Goal: Task Accomplishment & Management: Manage account settings

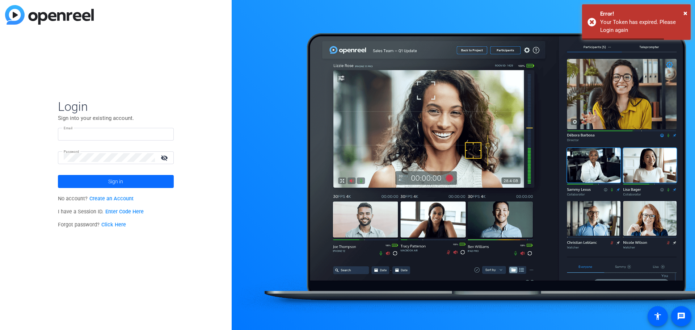
type input "jfranchi@i-w.org"
click at [125, 181] on span at bounding box center [116, 181] width 116 height 17
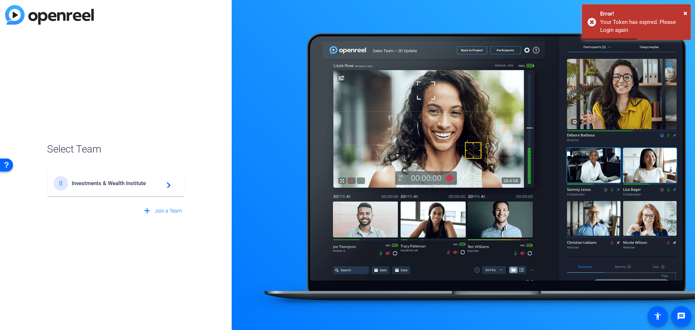
click at [112, 180] on div "II Investments & Wealth Institute navigate_next" at bounding box center [116, 183] width 125 height 14
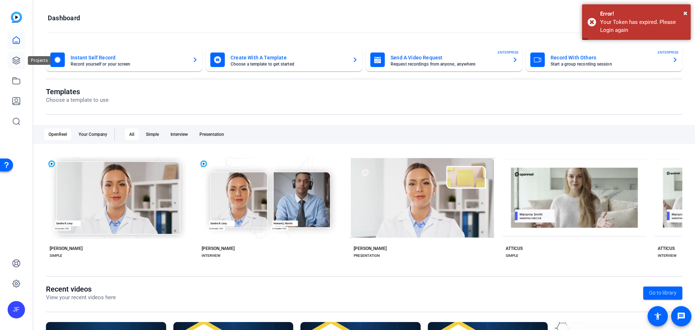
click at [20, 59] on icon at bounding box center [16, 60] width 9 height 9
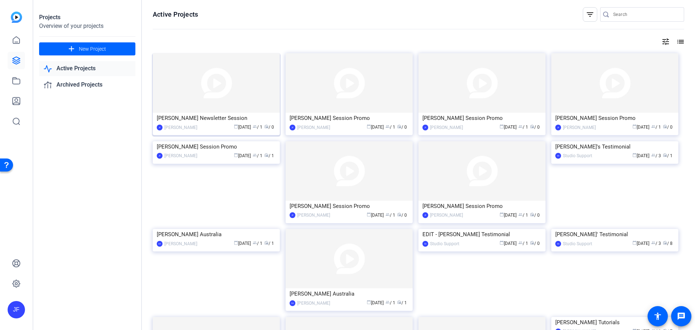
click at [201, 112] on img at bounding box center [216, 82] width 127 height 59
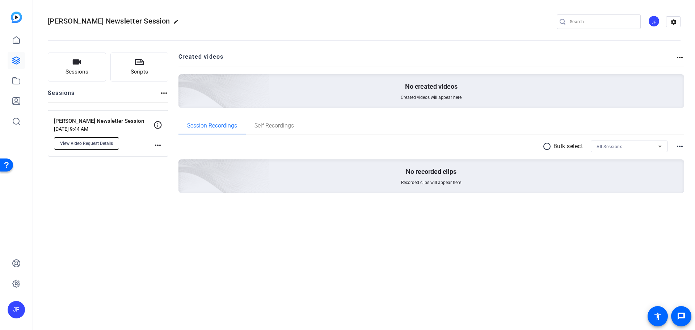
click at [87, 145] on span "View Video Request Details" at bounding box center [86, 144] width 53 height 6
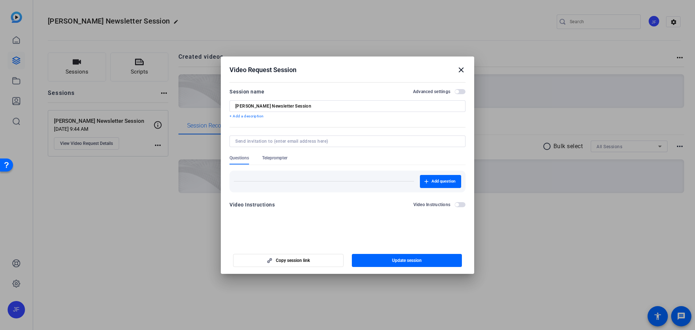
click at [283, 156] on span "Teleprompter" at bounding box center [274, 158] width 25 height 6
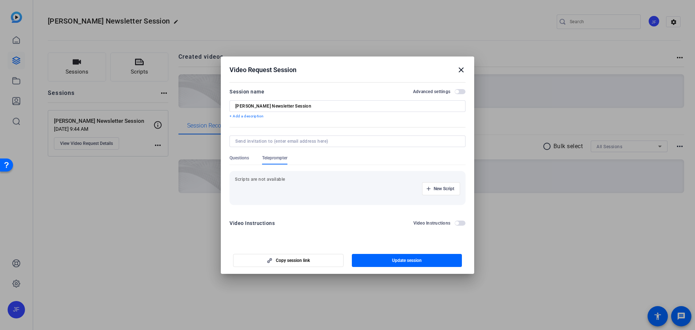
click at [461, 70] on mat-icon "close" at bounding box center [461, 70] width 9 height 9
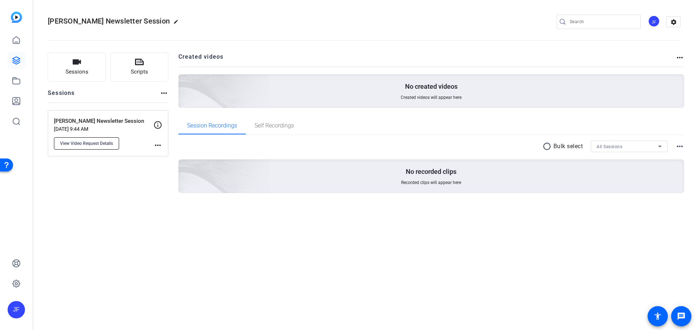
click at [92, 142] on span "View Video Request Details" at bounding box center [86, 144] width 53 height 6
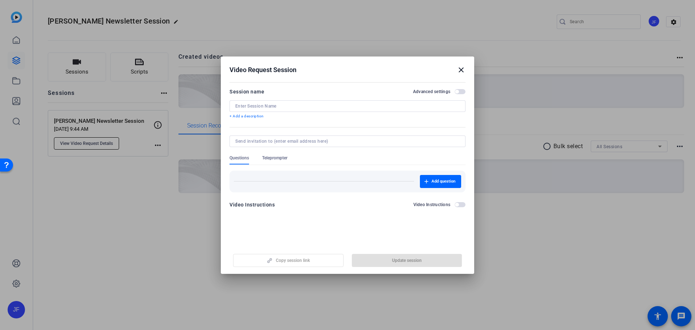
type input "[PERSON_NAME] Newsletter Session"
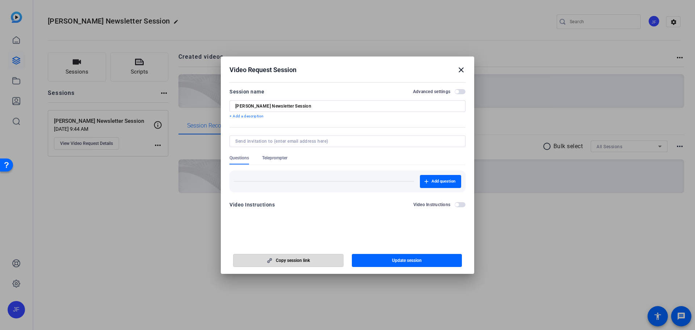
click at [312, 260] on span "button" at bounding box center [289, 260] width 110 height 17
click at [456, 92] on span "button" at bounding box center [457, 92] width 4 height 4
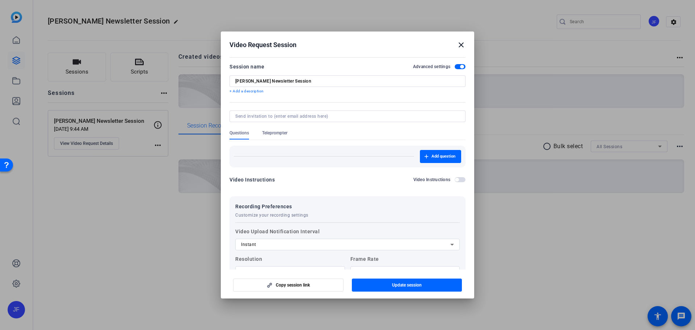
click at [281, 132] on span "Teleprompter" at bounding box center [274, 133] width 25 height 6
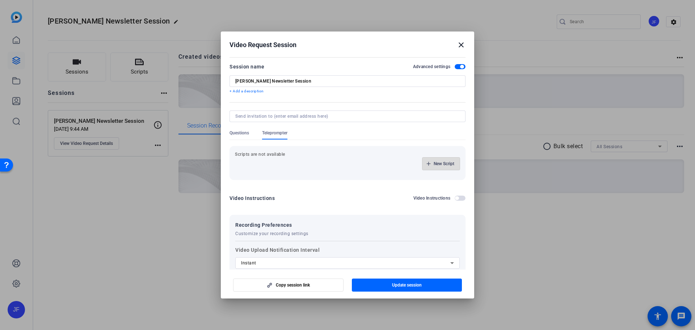
click at [451, 163] on span "button" at bounding box center [441, 163] width 37 height 17
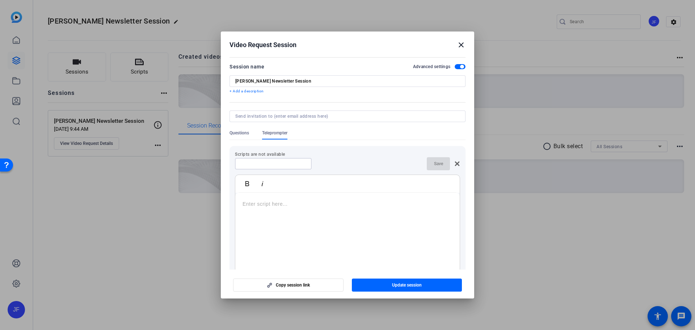
click at [268, 164] on input at bounding box center [273, 164] width 65 height 6
type input "S"
type input "Script"
click at [269, 208] on p at bounding box center [348, 204] width 210 height 8
click at [433, 283] on span "button" at bounding box center [407, 284] width 110 height 17
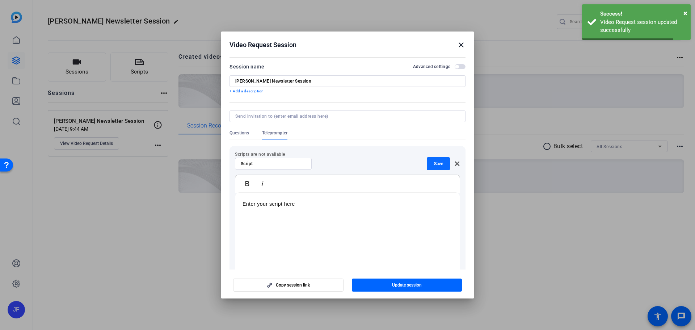
click at [434, 162] on span "Save" at bounding box center [438, 164] width 9 height 6
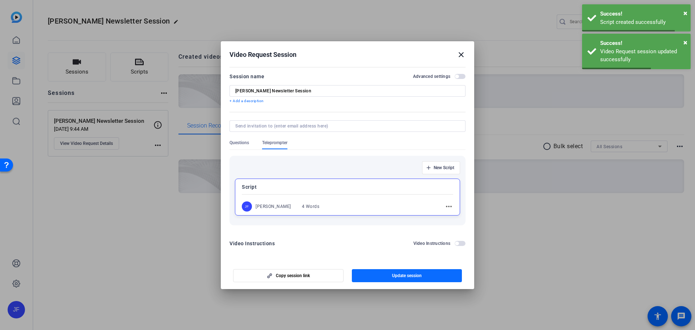
click at [411, 277] on span "Update session" at bounding box center [407, 276] width 30 height 6
drag, startPoint x: 459, startPoint y: 54, endPoint x: 464, endPoint y: 53, distance: 4.5
click at [460, 54] on mat-icon "close" at bounding box center [461, 54] width 9 height 9
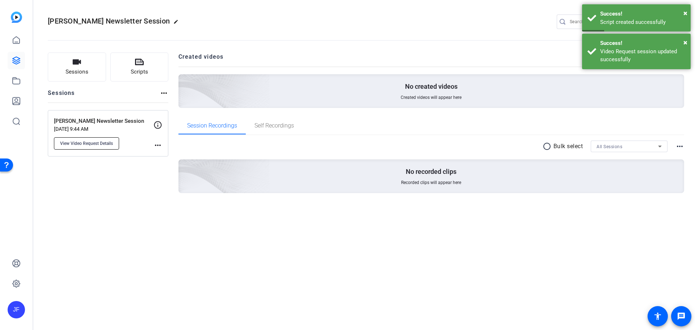
click at [99, 138] on button "View Video Request Details" at bounding box center [86, 143] width 65 height 12
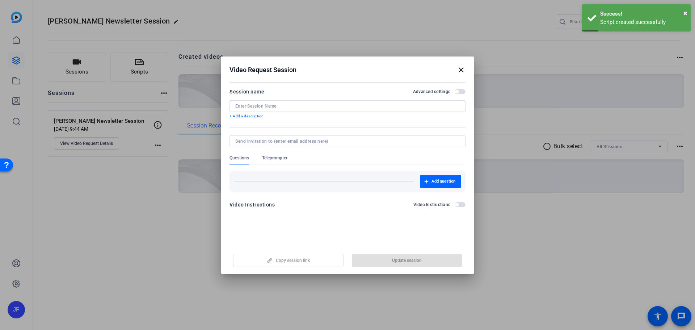
type input "[PERSON_NAME] Newsletter Session"
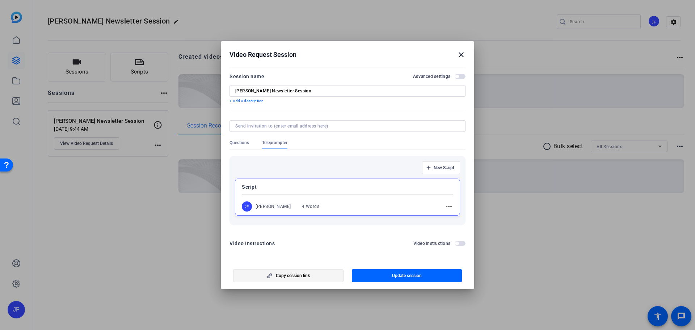
click at [308, 273] on span "Copy session link" at bounding box center [293, 276] width 34 height 6
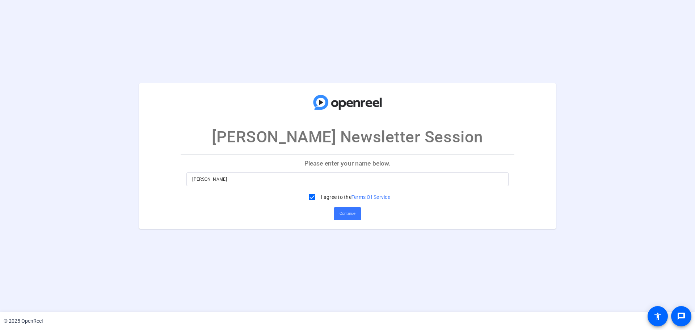
click at [234, 175] on input "Jenny Franchi" at bounding box center [347, 179] width 311 height 9
click at [349, 213] on span "Continue" at bounding box center [348, 213] width 16 height 11
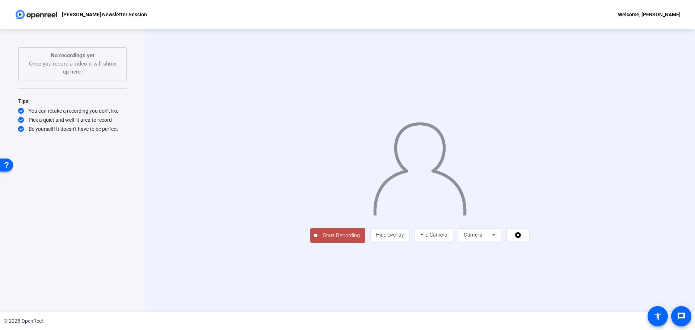
click at [498, 239] on icon at bounding box center [494, 234] width 9 height 9
click at [585, 289] on div at bounding box center [347, 165] width 695 height 330
click at [523, 238] on icon at bounding box center [518, 234] width 8 height 7
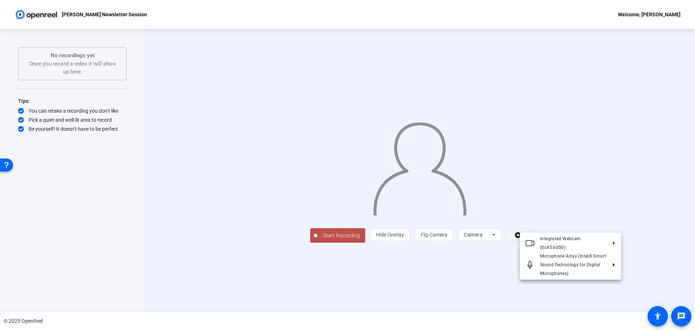
click at [0, 0] on div at bounding box center [0, 0] width 0 height 0
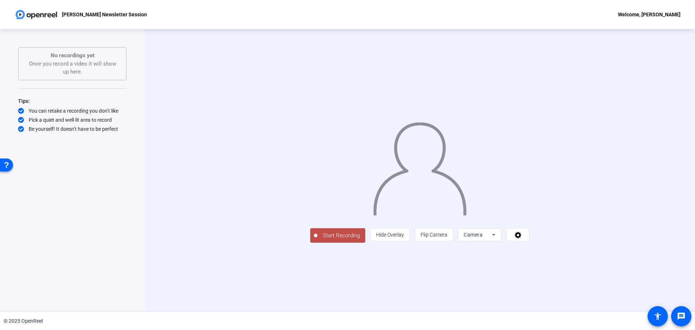
click at [483, 238] on span "Camera" at bounding box center [473, 235] width 19 height 6
click at [570, 284] on div at bounding box center [347, 165] width 695 height 330
click at [523, 238] on icon at bounding box center [518, 234] width 8 height 7
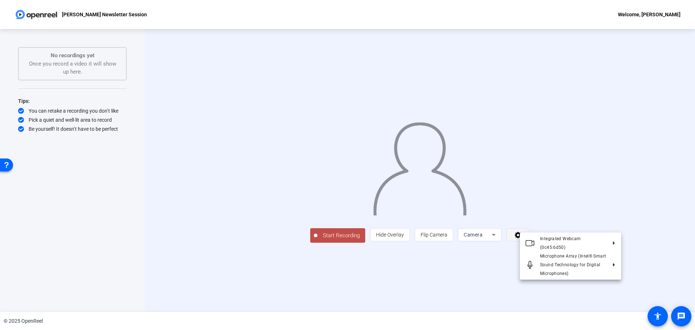
click at [0, 0] on div at bounding box center [0, 0] width 0 height 0
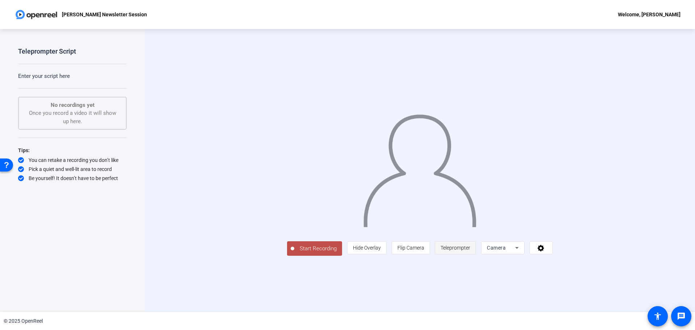
click at [470, 251] on span "Teleprompter" at bounding box center [456, 248] width 30 height 6
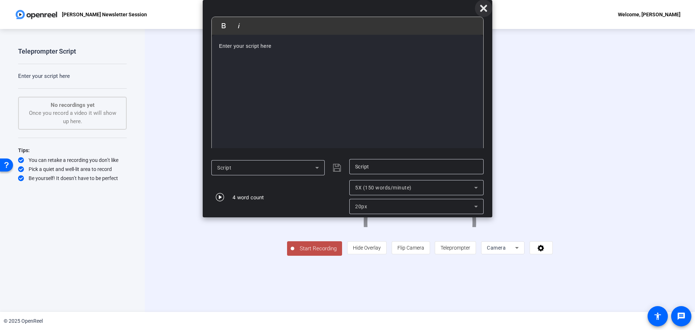
click at [17, 163] on icon at bounding box center [13, 167] width 8 height 9
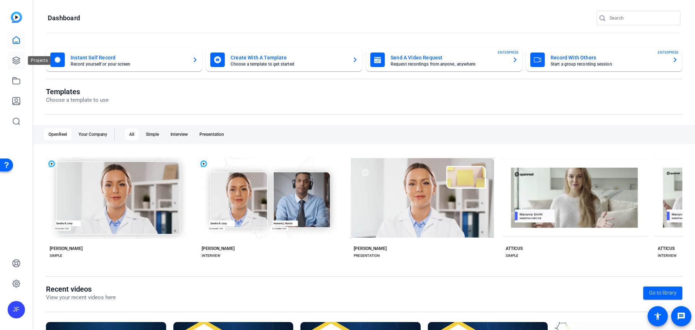
click at [13, 62] on icon at bounding box center [16, 60] width 9 height 9
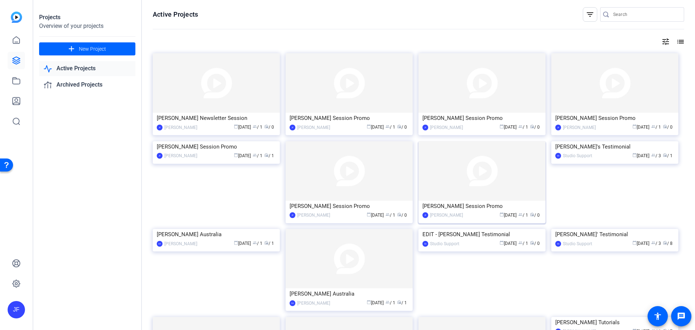
click at [491, 166] on img at bounding box center [482, 170] width 127 height 59
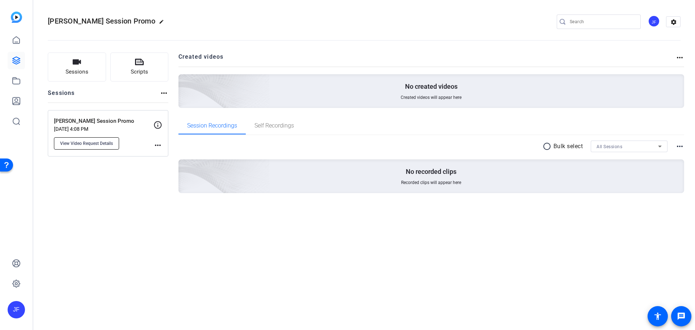
click at [97, 141] on span "View Video Request Details" at bounding box center [86, 144] width 53 height 6
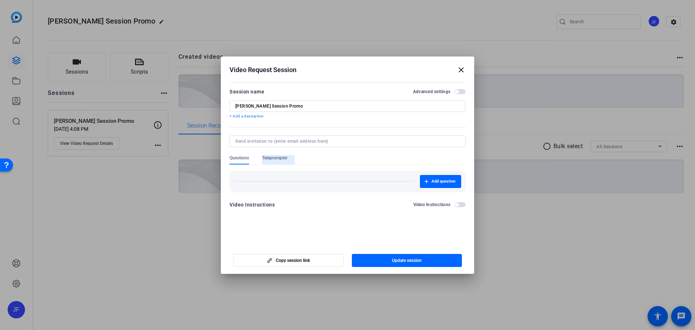
click at [274, 158] on span "Teleprompter" at bounding box center [274, 158] width 25 height 6
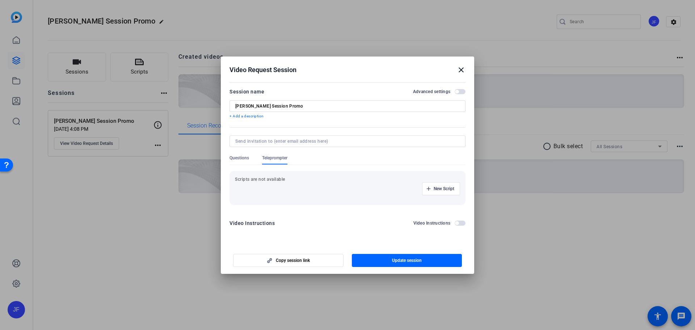
click at [278, 177] on p "Scripts are not available" at bounding box center [347, 179] width 225 height 6
click at [447, 188] on span "New Script" at bounding box center [444, 189] width 21 height 6
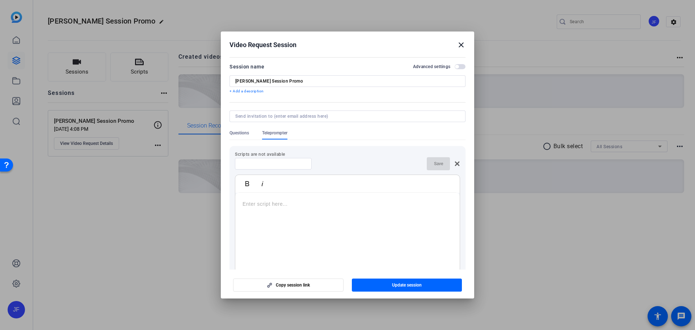
click at [238, 166] on div at bounding box center [273, 164] width 77 height 12
type input "Script"
click at [264, 208] on p at bounding box center [348, 204] width 210 height 8
drag, startPoint x: 299, startPoint y: 204, endPoint x: 233, endPoint y: 204, distance: 66.6
click at [233, 204] on div "Scripts are not available Script Save Bold Italic Place script here if desired.…" at bounding box center [348, 221] width 236 height 151
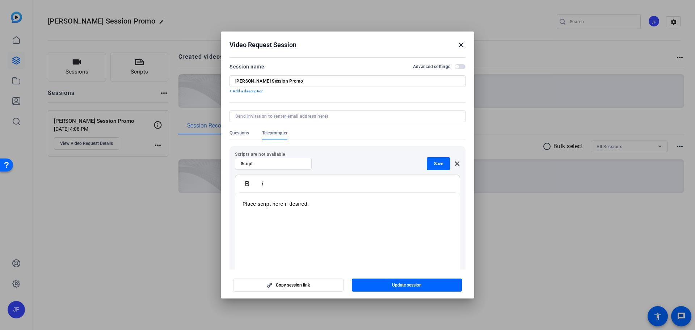
copy p "Place script here if desired."
click at [436, 167] on span "button" at bounding box center [438, 163] width 23 height 17
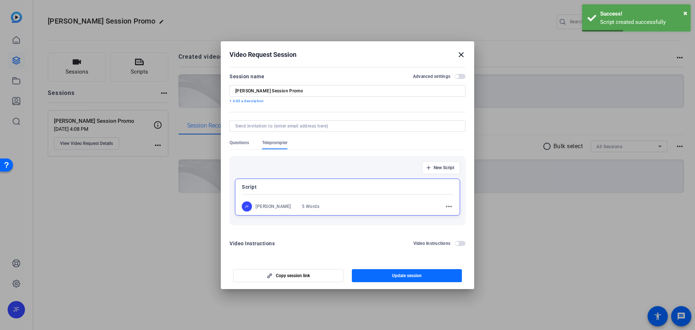
click at [422, 272] on span "button" at bounding box center [407, 275] width 110 height 17
copy p "Place script here if desired."
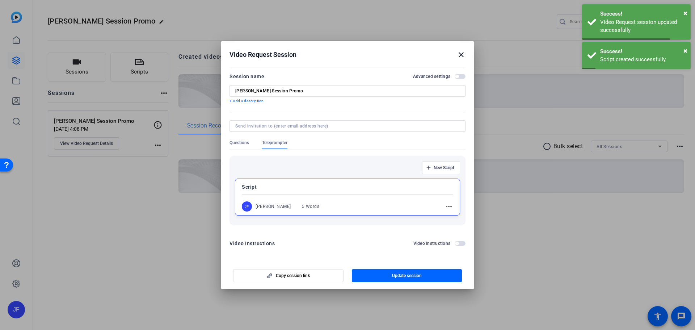
click at [460, 54] on mat-icon "close" at bounding box center [461, 54] width 9 height 9
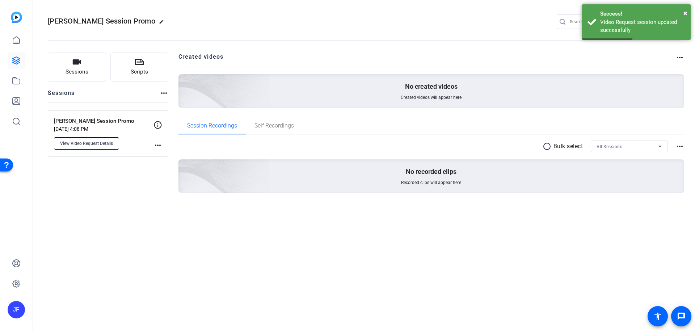
click at [90, 141] on span "View Video Request Details" at bounding box center [86, 144] width 53 height 6
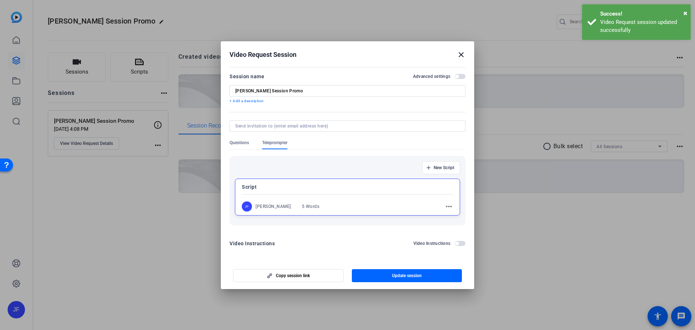
click at [461, 53] on mat-icon "close" at bounding box center [461, 54] width 9 height 9
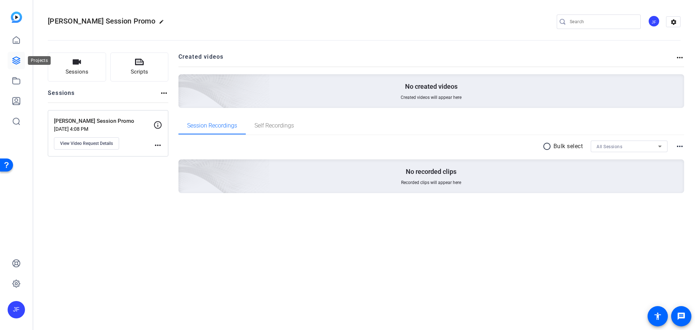
click at [19, 64] on icon at bounding box center [16, 60] width 9 height 9
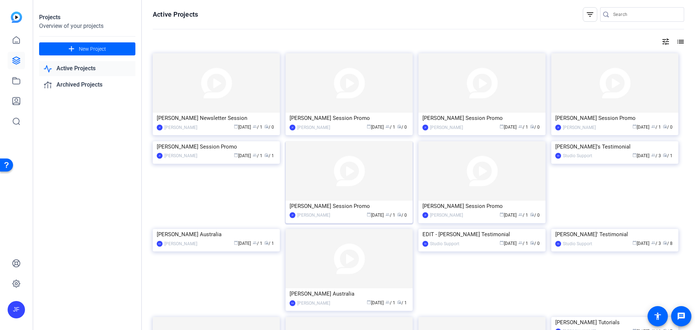
click at [362, 178] on img at bounding box center [349, 170] width 127 height 59
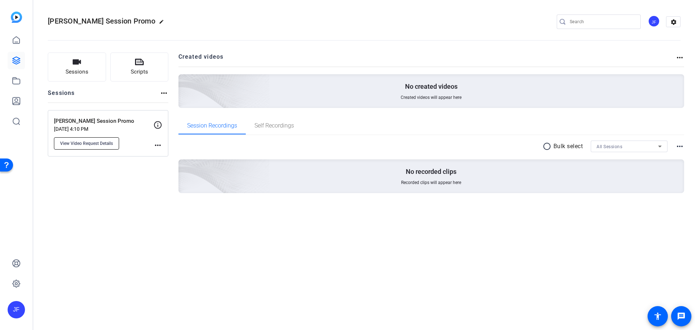
click at [98, 141] on span "View Video Request Details" at bounding box center [86, 144] width 53 height 6
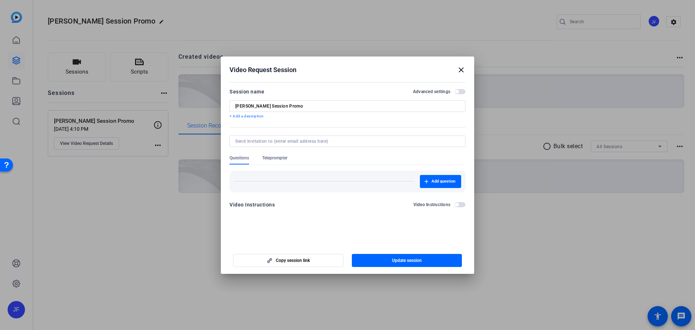
click at [265, 156] on span "Teleprompter" at bounding box center [274, 158] width 25 height 6
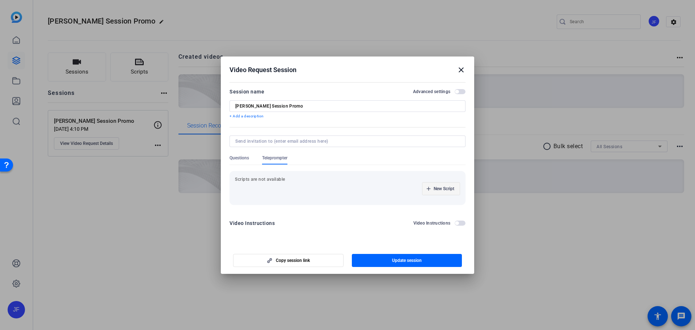
click at [439, 187] on span "New Script" at bounding box center [444, 189] width 21 height 6
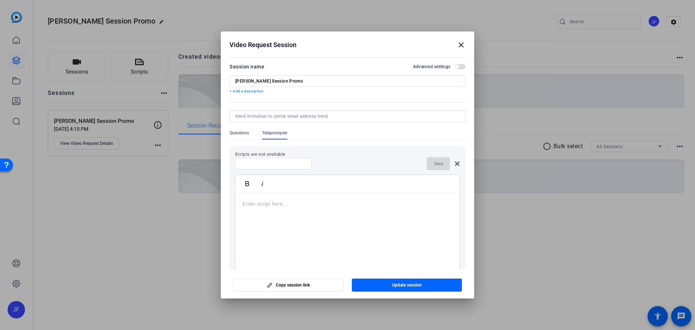
click at [282, 159] on div at bounding box center [273, 164] width 65 height 12
type input "Script"
click at [270, 209] on div at bounding box center [347, 238] width 225 height 91
drag, startPoint x: 388, startPoint y: 214, endPoint x: 237, endPoint y: 203, distance: 151.8
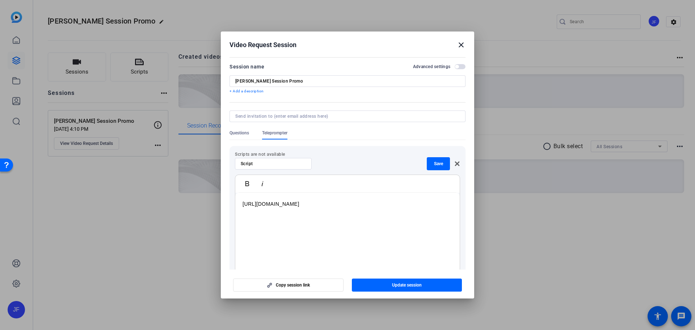
click at [237, 203] on div "https://capture.openreel.com/ugc-subject/00979cf6f33b0cede4893791341351a13be1df…" at bounding box center [347, 238] width 225 height 91
drag, startPoint x: 291, startPoint y: 205, endPoint x: 235, endPoint y: 205, distance: 56.1
click at [235, 205] on div "Scripts are not available Script Save Bold Italic Place script here if desired.…" at bounding box center [348, 221] width 236 height 151
copy p "Place script here if desired."
click at [435, 164] on span "Save" at bounding box center [438, 164] width 9 height 6
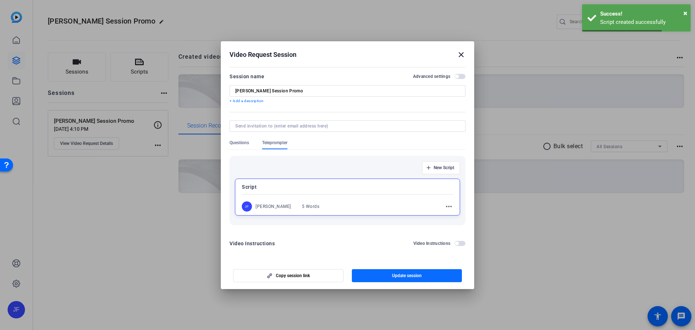
click at [413, 274] on span "Update session" at bounding box center [407, 276] width 30 height 6
copy p "Place script here if desired."
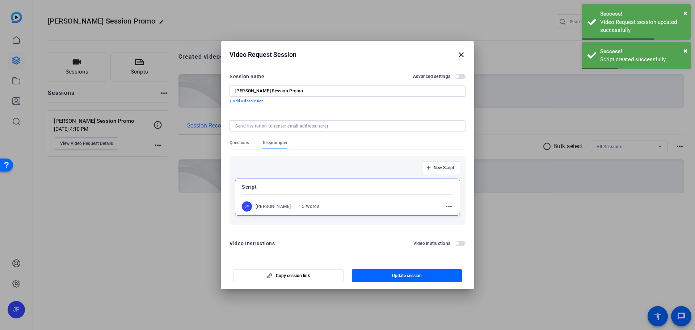
click at [460, 55] on mat-icon "close" at bounding box center [461, 54] width 9 height 9
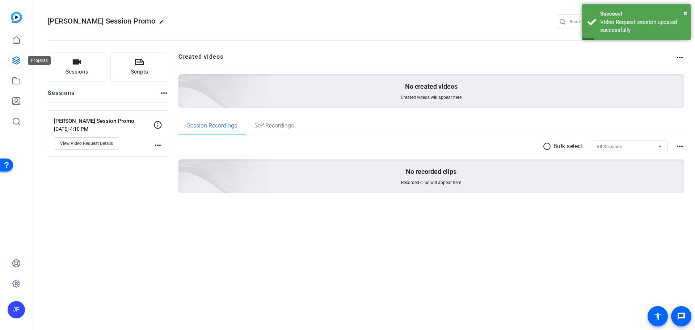
click at [20, 64] on icon at bounding box center [16, 60] width 9 height 9
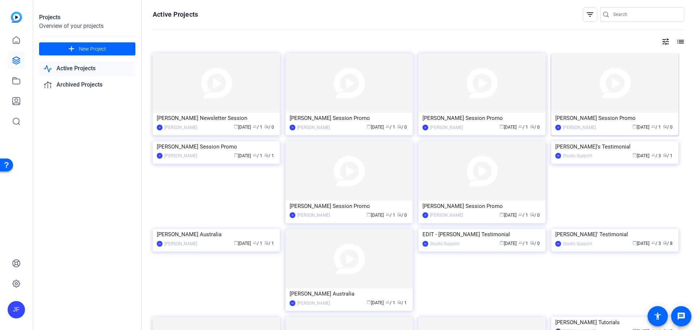
click at [576, 96] on img at bounding box center [615, 82] width 127 height 59
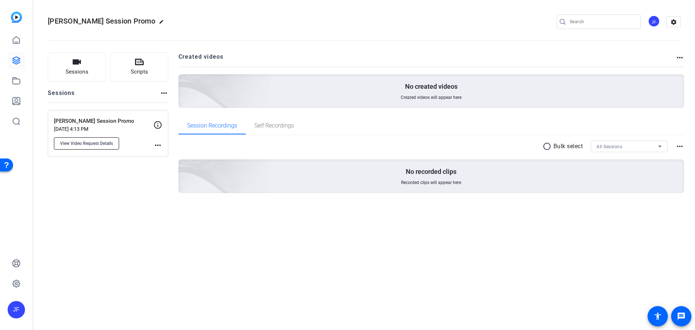
click at [102, 141] on span "View Video Request Details" at bounding box center [86, 144] width 53 height 6
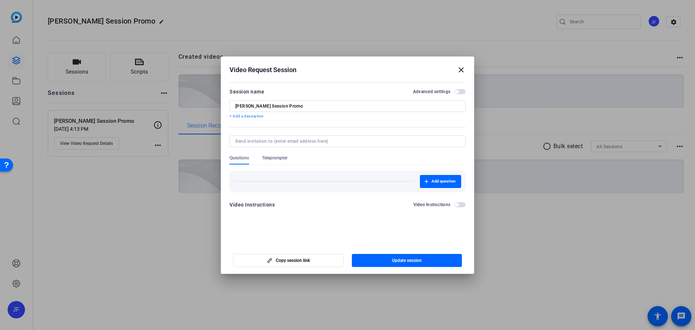
click at [276, 159] on span "Teleprompter" at bounding box center [274, 158] width 25 height 6
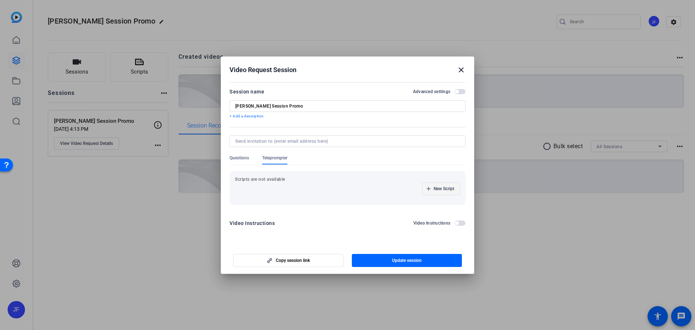
click at [439, 188] on span "New Script" at bounding box center [444, 189] width 21 height 6
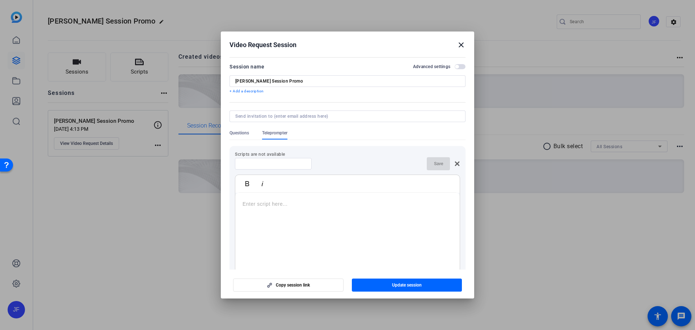
click at [266, 168] on div at bounding box center [273, 164] width 65 height 12
type input "Script"
click at [273, 206] on p at bounding box center [348, 204] width 210 height 8
drag, startPoint x: 230, startPoint y: 206, endPoint x: 199, endPoint y: 196, distance: 32.2
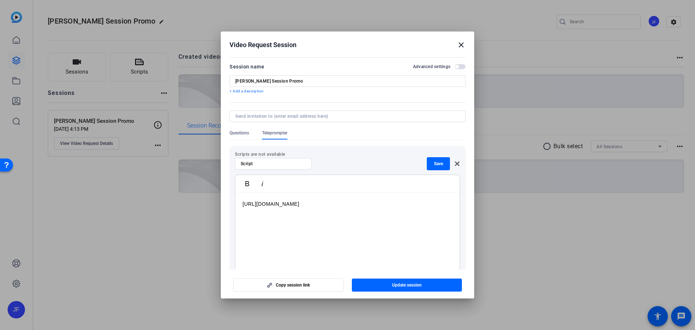
click at [199, 196] on div "Video Request Session close Session name Advanced settings Ross Riskin Session …" at bounding box center [347, 165] width 695 height 330
click at [436, 166] on span "Save" at bounding box center [438, 164] width 9 height 6
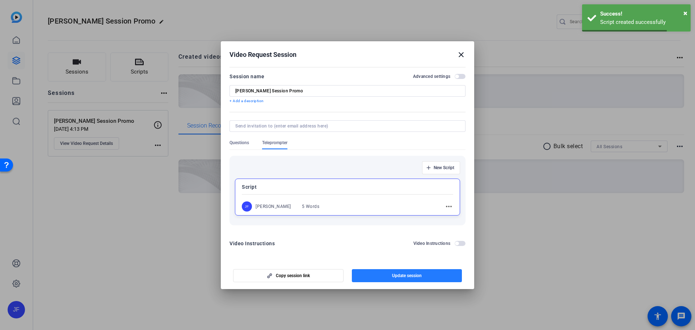
click at [421, 274] on span "Update session" at bounding box center [407, 276] width 30 height 6
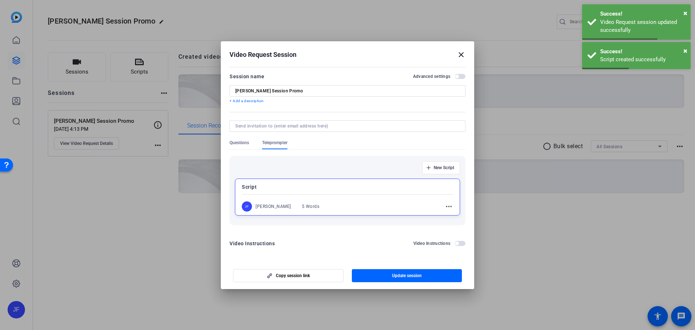
click at [463, 55] on mat-icon "close" at bounding box center [461, 54] width 9 height 9
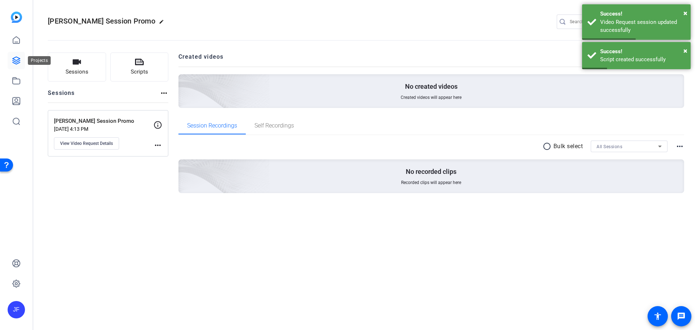
click at [18, 63] on icon at bounding box center [16, 60] width 7 height 7
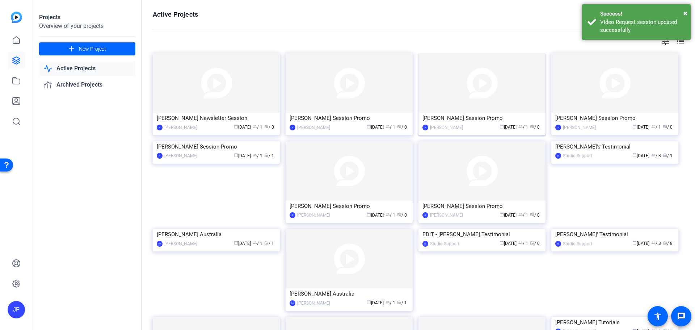
click at [480, 91] on img at bounding box center [482, 82] width 127 height 59
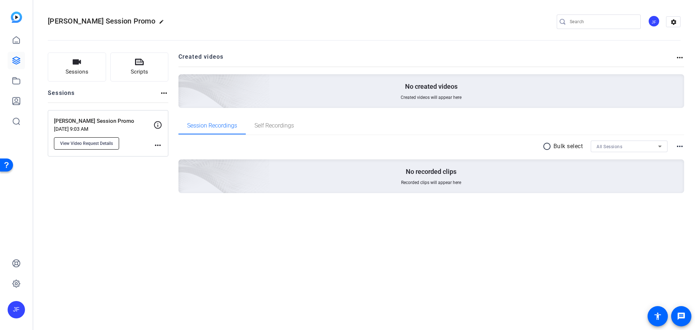
click at [106, 140] on button "View Video Request Details" at bounding box center [86, 143] width 65 height 12
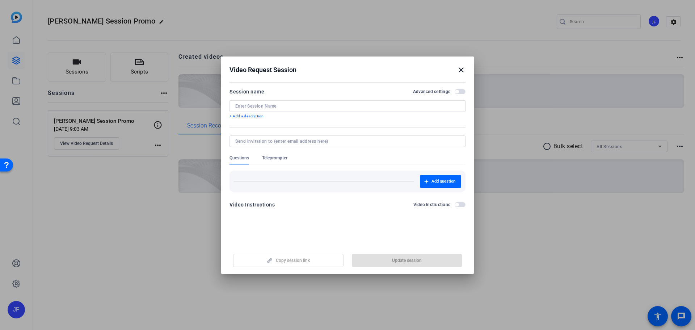
type input "James LeFleur Session Promo"
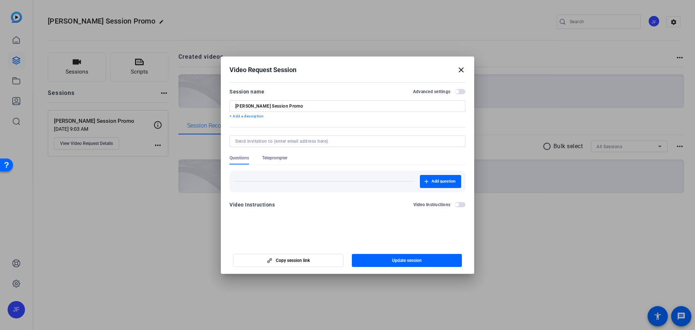
click at [284, 157] on span "Teleprompter" at bounding box center [274, 158] width 25 height 6
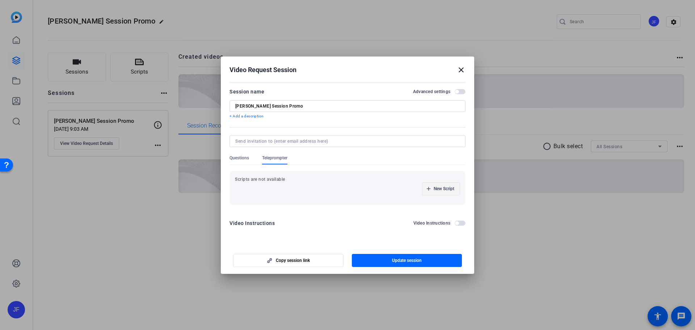
click at [437, 186] on span "New Script" at bounding box center [444, 189] width 21 height 6
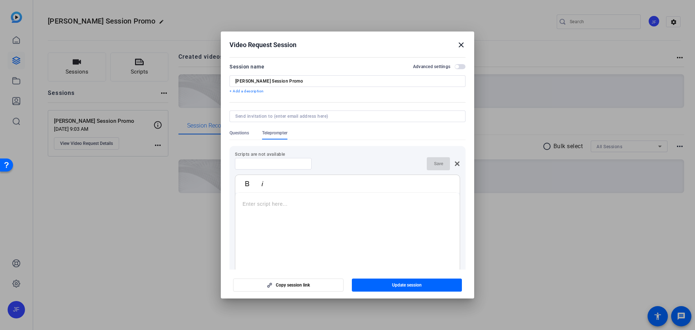
click at [280, 162] on input at bounding box center [273, 164] width 65 height 6
type input "Script"
click at [267, 210] on div at bounding box center [347, 238] width 225 height 91
click at [438, 165] on span "Save" at bounding box center [438, 164] width 9 height 6
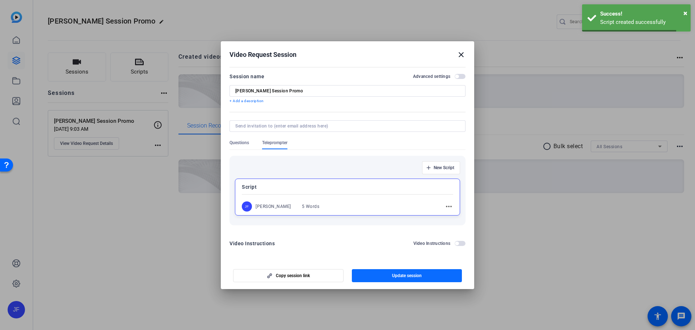
click at [422, 275] on span "button" at bounding box center [407, 275] width 110 height 17
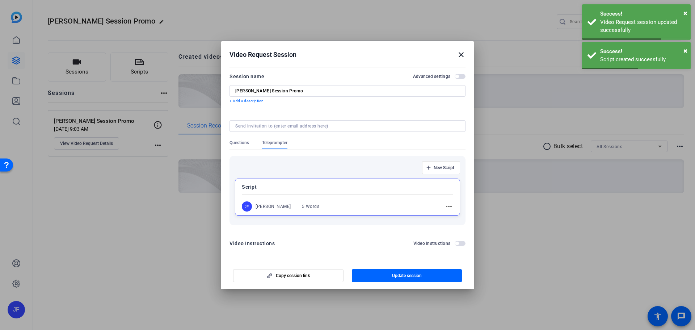
click at [15, 66] on div at bounding box center [347, 165] width 695 height 330
click at [463, 54] on mat-icon "close" at bounding box center [461, 54] width 9 height 9
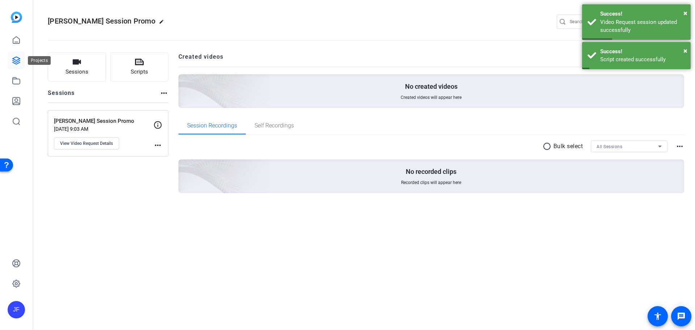
click at [22, 60] on link at bounding box center [16, 60] width 17 height 17
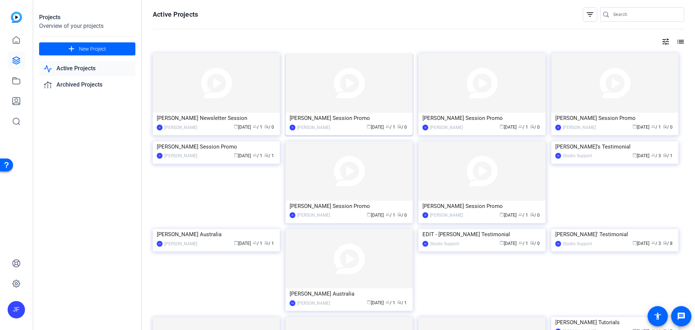
click at [370, 99] on img at bounding box center [349, 82] width 127 height 59
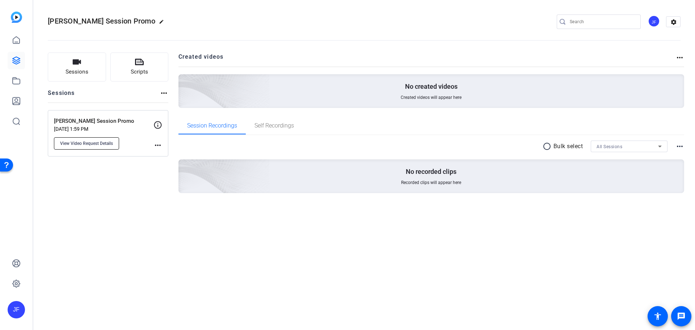
click at [101, 142] on span "View Video Request Details" at bounding box center [86, 144] width 53 height 6
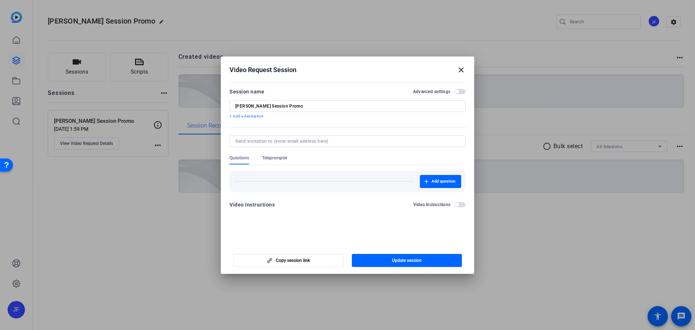
click at [278, 159] on span "Teleprompter" at bounding box center [274, 158] width 25 height 6
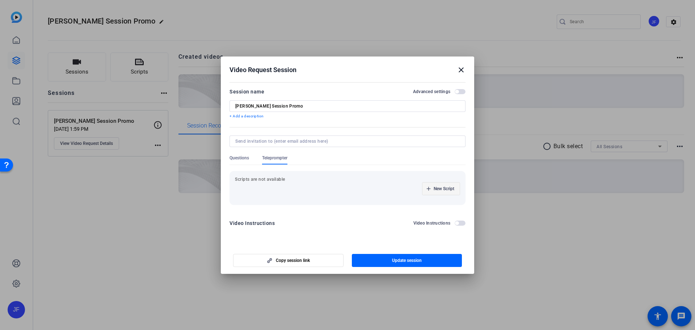
click at [437, 191] on span "New Script" at bounding box center [444, 189] width 21 height 6
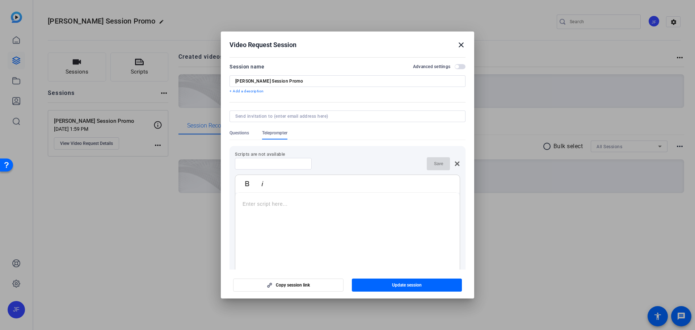
click at [258, 166] on input at bounding box center [273, 164] width 65 height 6
type input "Script"
click at [262, 205] on p at bounding box center [348, 204] width 210 height 8
click at [423, 164] on div "Script Save" at bounding box center [347, 163] width 225 height 13
click at [428, 164] on span "button" at bounding box center [438, 163] width 23 height 17
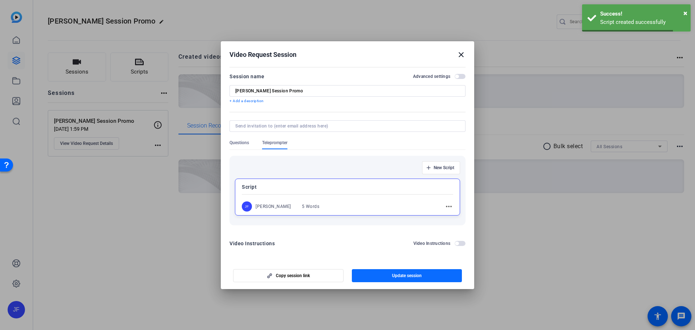
click at [410, 274] on span "Update session" at bounding box center [407, 276] width 30 height 6
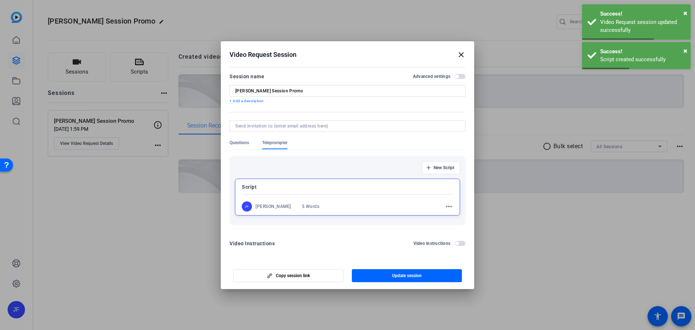
click at [15, 59] on div at bounding box center [347, 165] width 695 height 330
click at [459, 55] on mat-icon "close" at bounding box center [461, 54] width 9 height 9
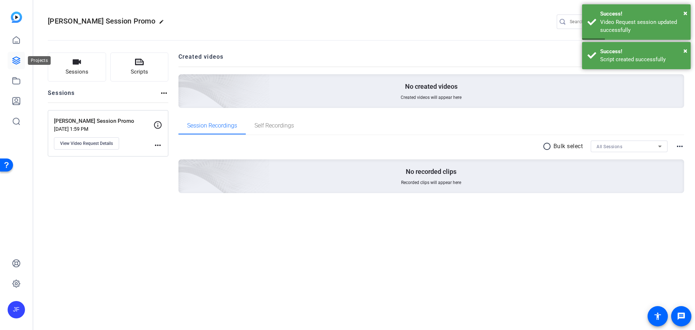
click at [17, 63] on icon at bounding box center [16, 60] width 9 height 9
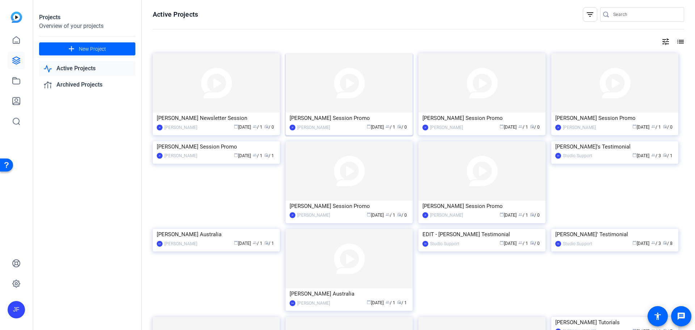
click at [373, 96] on img at bounding box center [349, 82] width 127 height 59
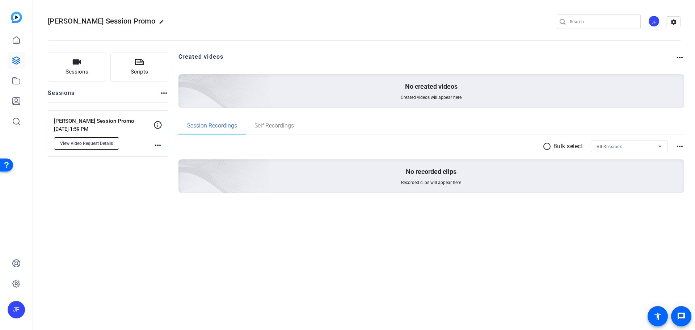
click at [80, 142] on span "View Video Request Details" at bounding box center [86, 144] width 53 height 6
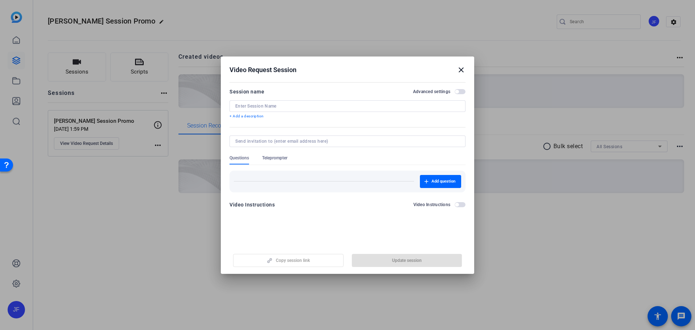
type input "Richard Joyner Session Promo"
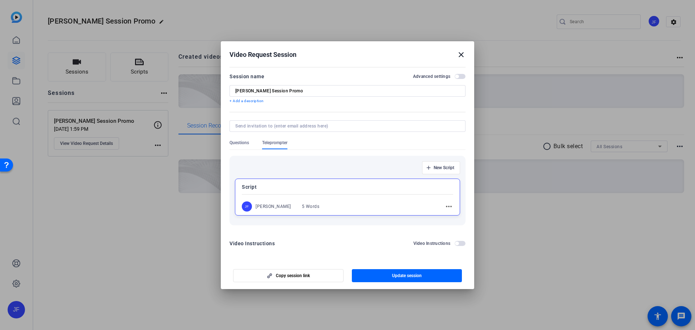
click at [461, 54] on mat-icon "close" at bounding box center [461, 54] width 9 height 9
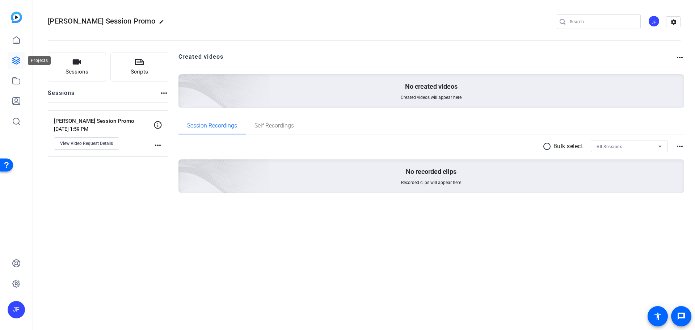
click at [19, 63] on icon at bounding box center [16, 60] width 7 height 7
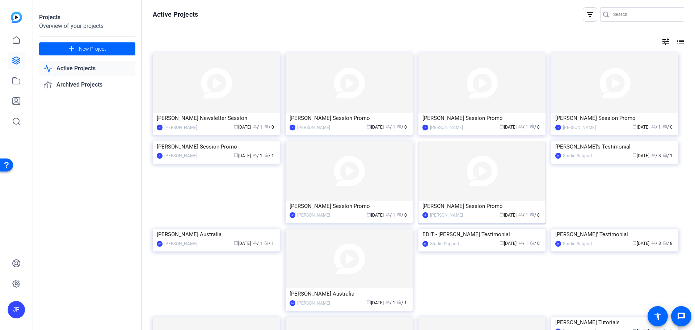
click at [491, 176] on img at bounding box center [482, 170] width 127 height 59
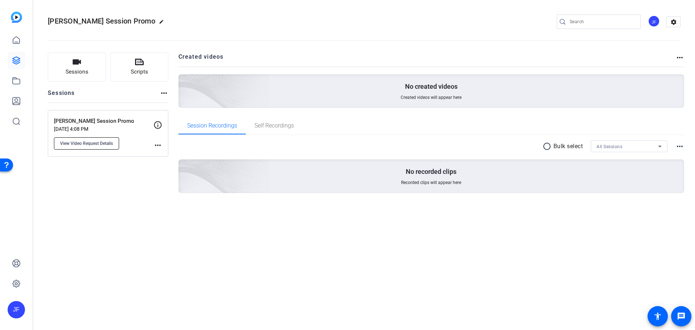
click at [72, 143] on span "View Video Request Details" at bounding box center [86, 144] width 53 height 6
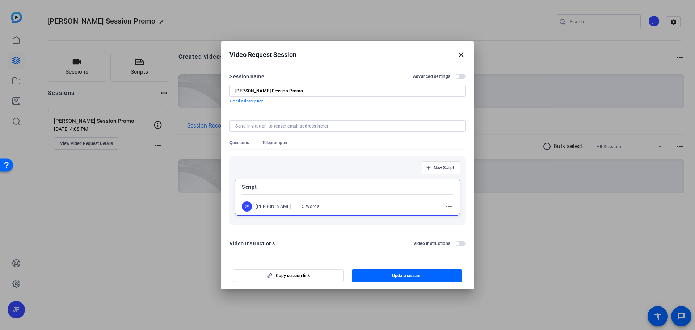
click at [462, 56] on mat-icon "close" at bounding box center [461, 54] width 9 height 9
